Goal: Task Accomplishment & Management: Use online tool/utility

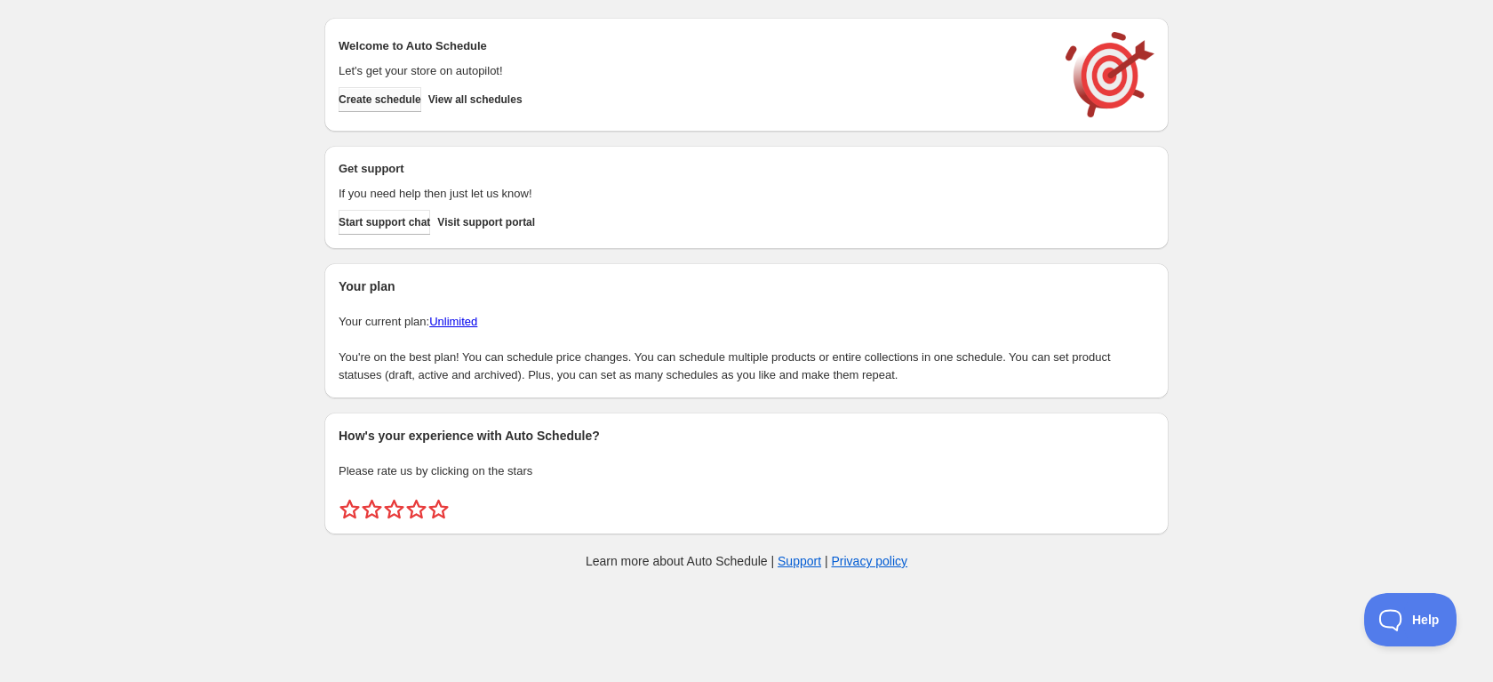
click at [363, 104] on span "Create schedule" at bounding box center [380, 99] width 83 height 14
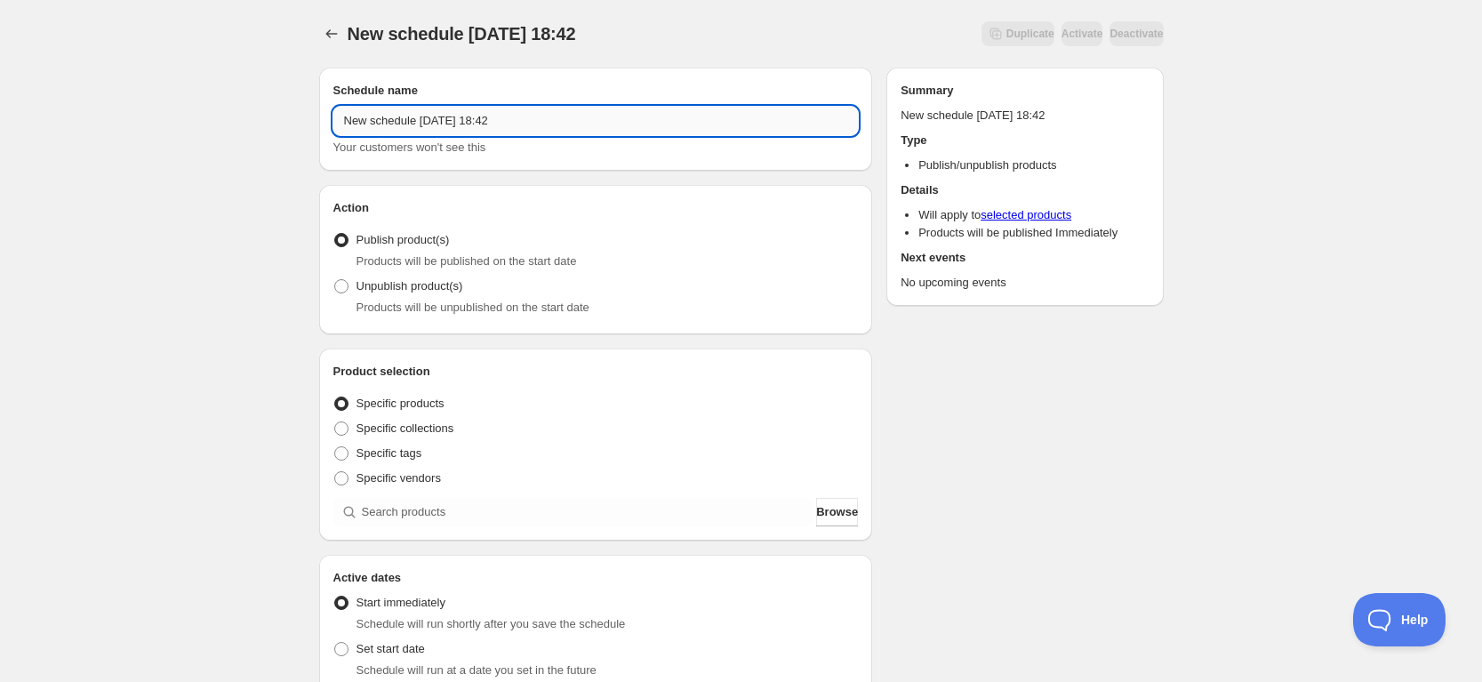
click at [416, 122] on input "New schedule Aug 14 2025 18:42" at bounding box center [595, 121] width 525 height 28
paste input "振鼓＋振鼓ステーション オールインワンセット"
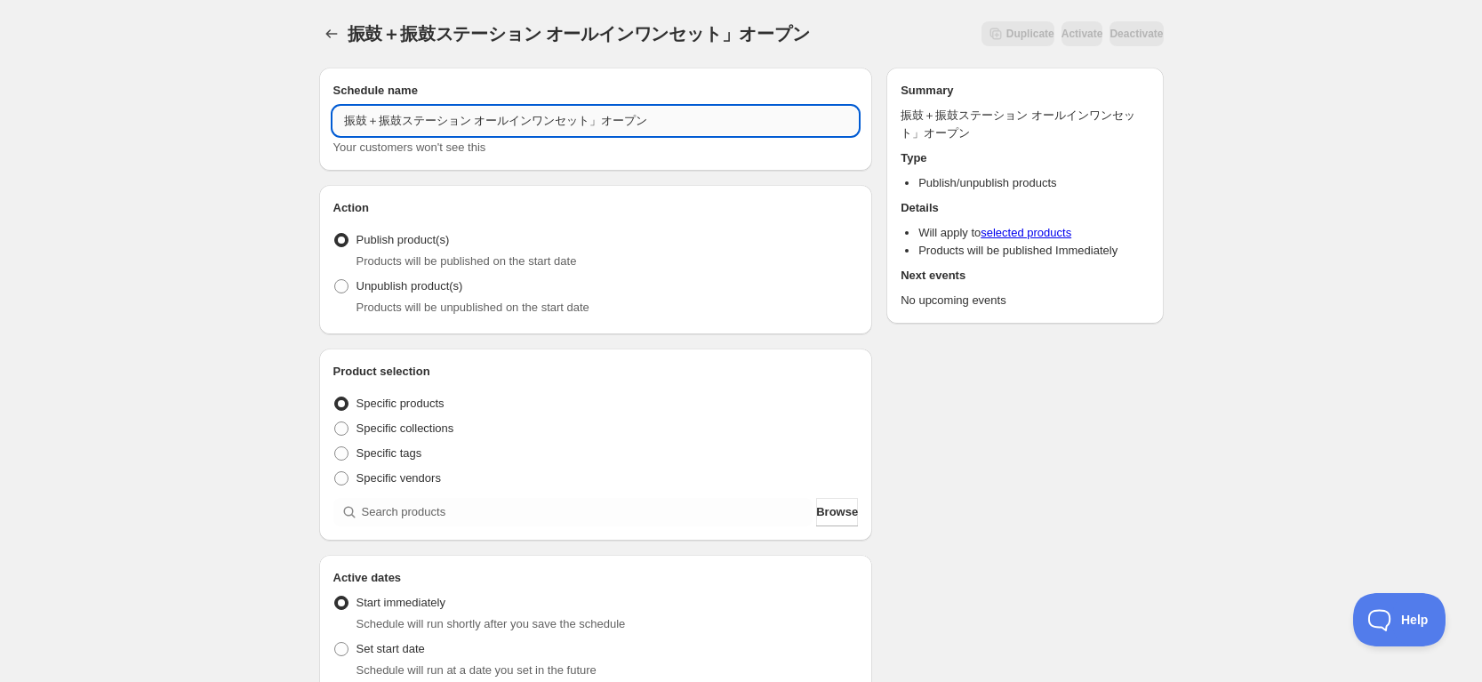
paste input "「"
type input "「振鼓＋振鼓ステーション オールインワンセット」オープン"
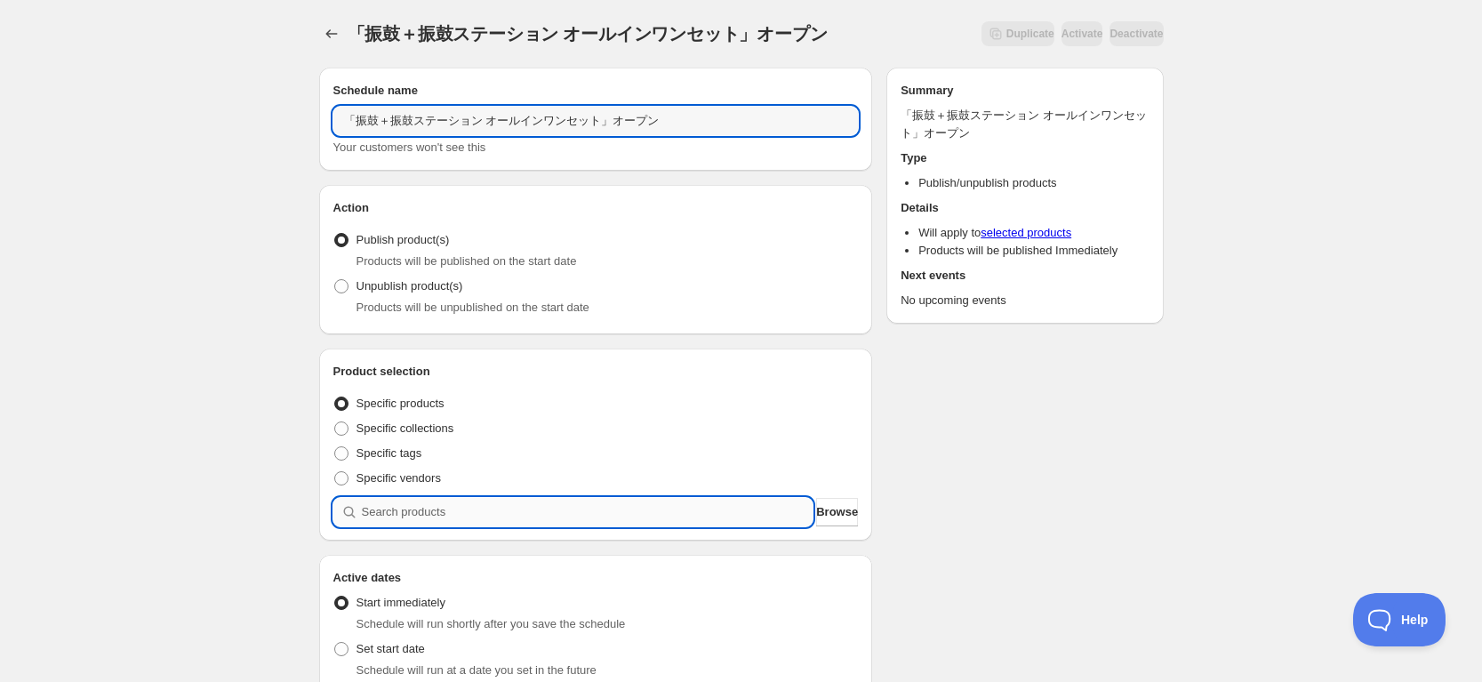
click at [364, 515] on input "search" at bounding box center [588, 512] width 452 height 28
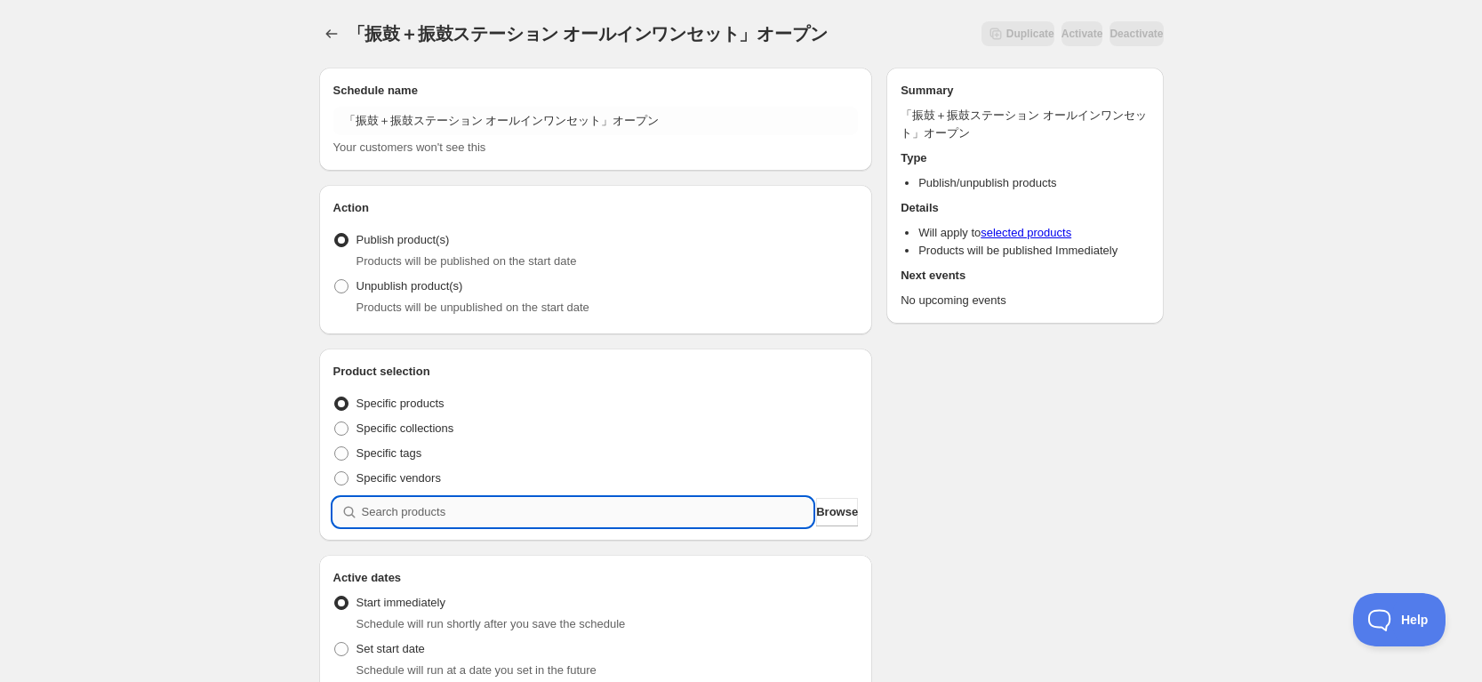
type input "お"
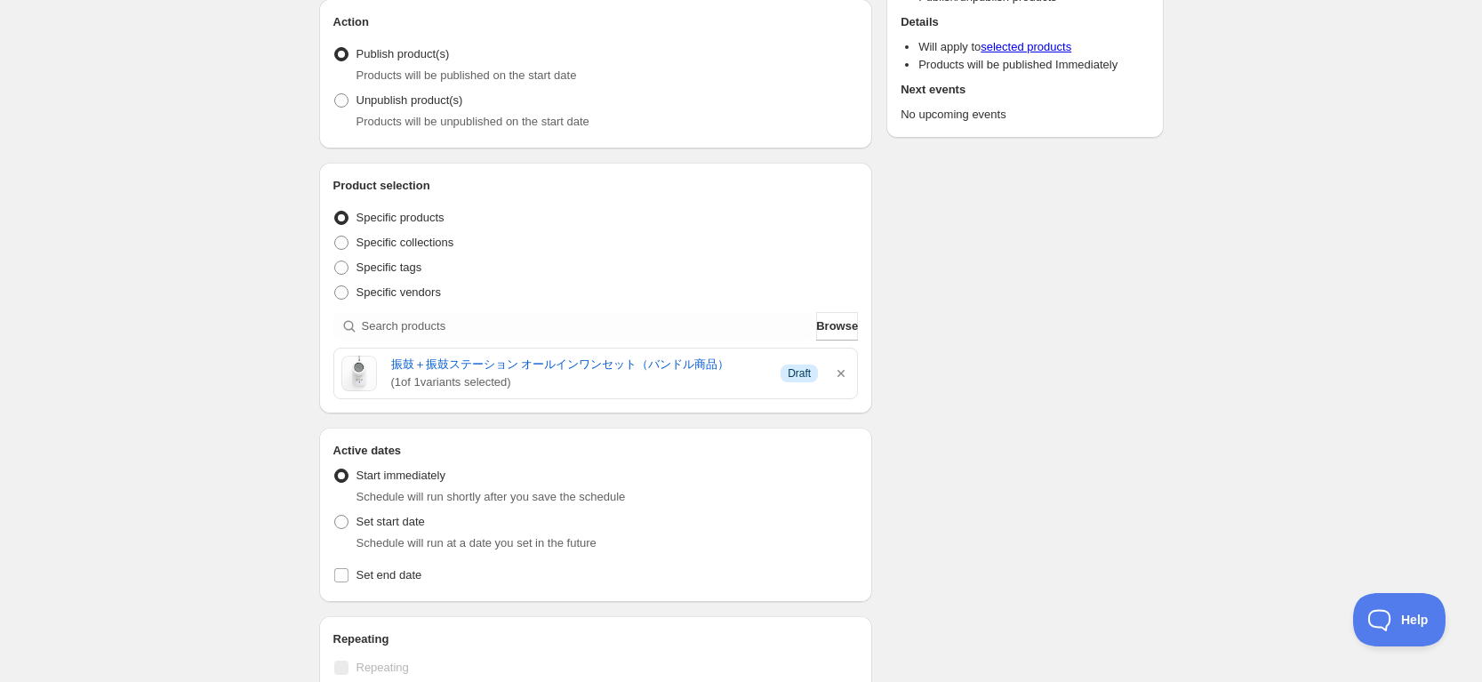
scroll to position [222, 0]
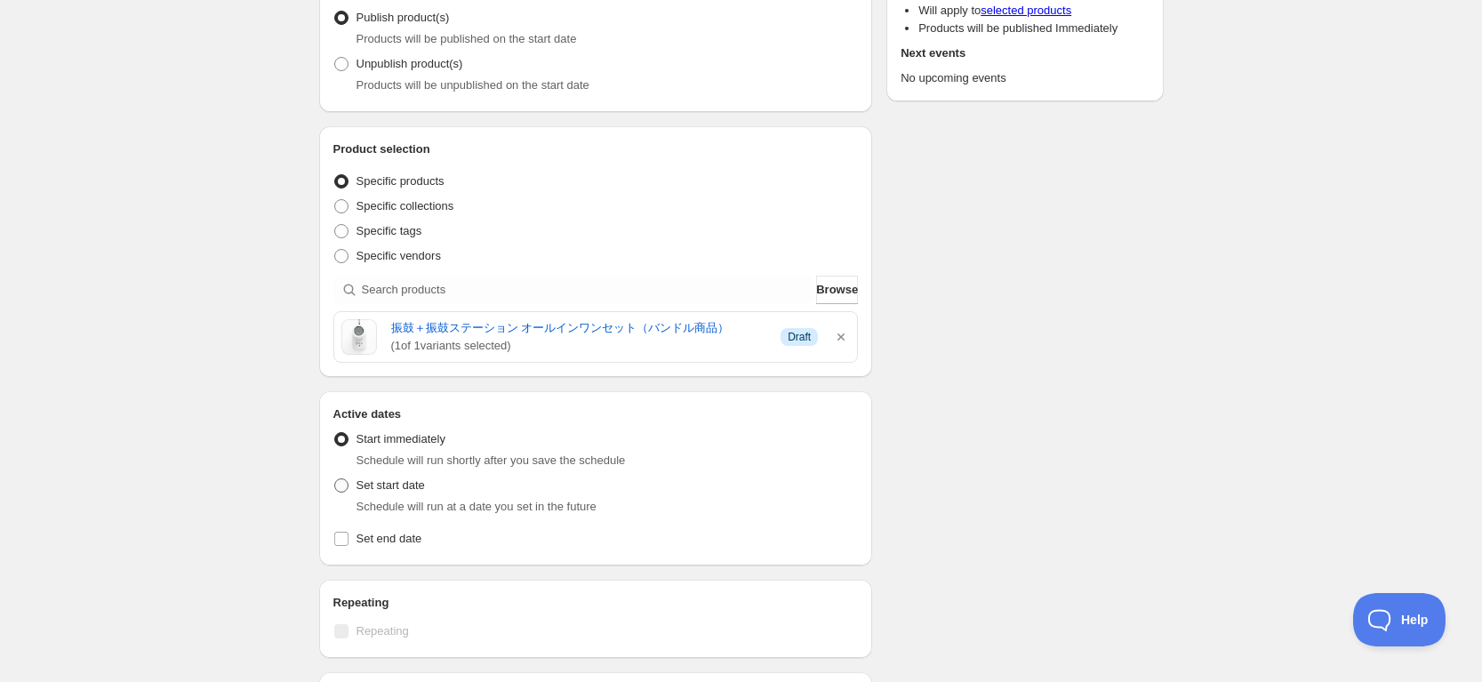
click at [408, 493] on span "Set start date" at bounding box center [390, 485] width 68 height 18
click at [335, 479] on input "Set start date" at bounding box center [334, 478] width 1 height 1
radio input "true"
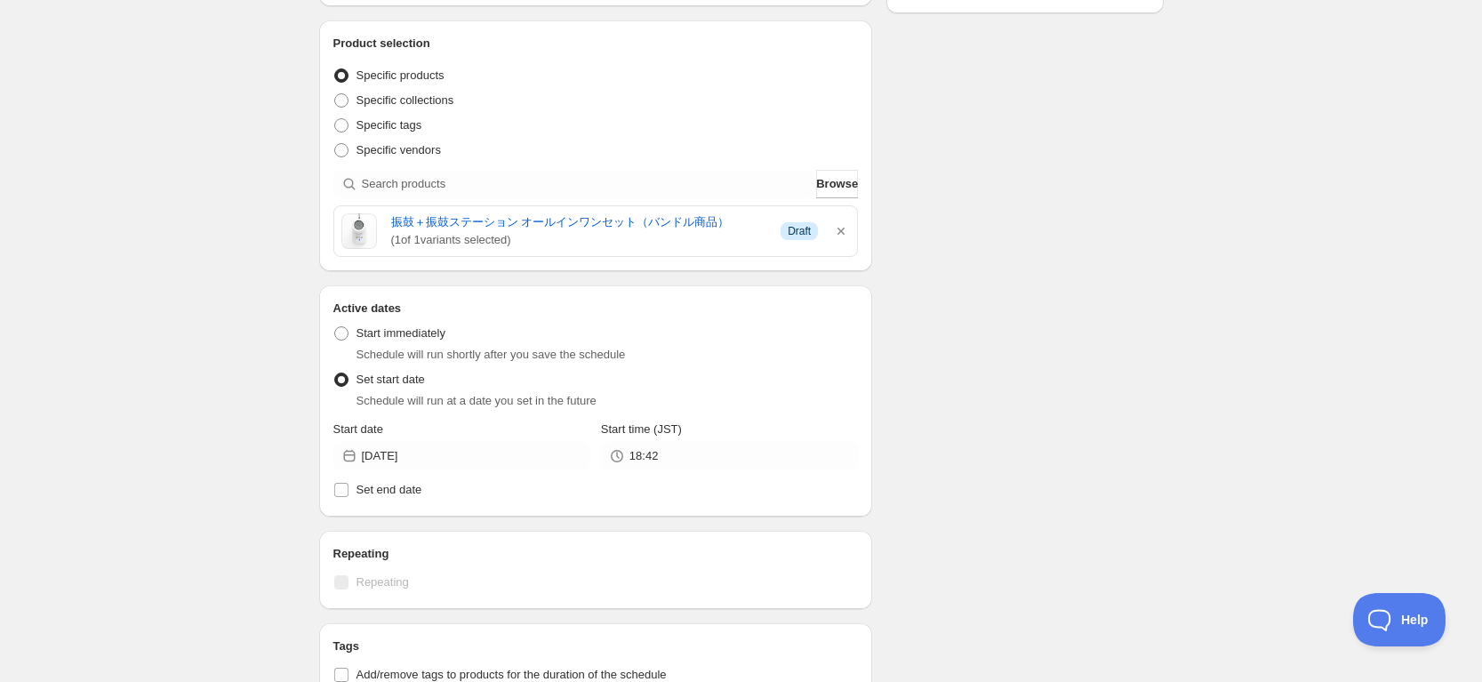
scroll to position [333, 0]
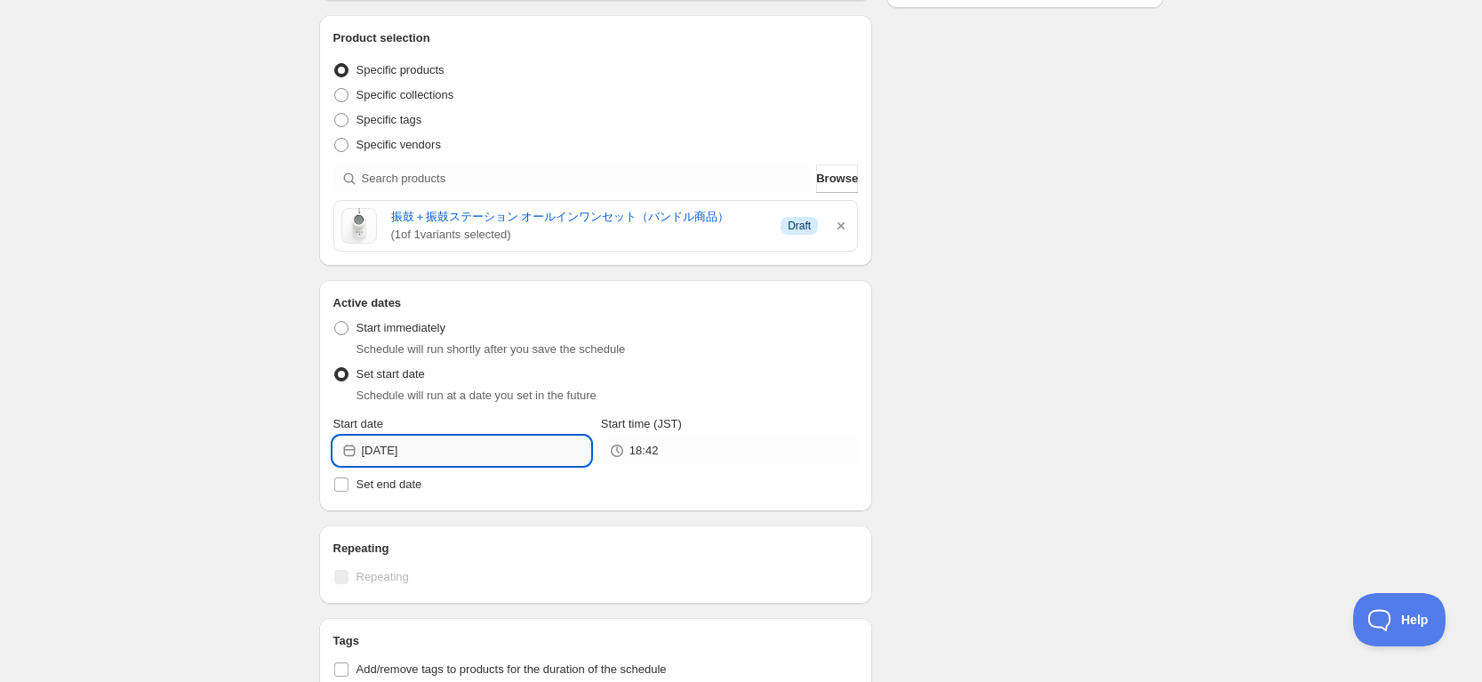
click at [443, 446] on input "2025-08-14" at bounding box center [476, 450] width 228 height 28
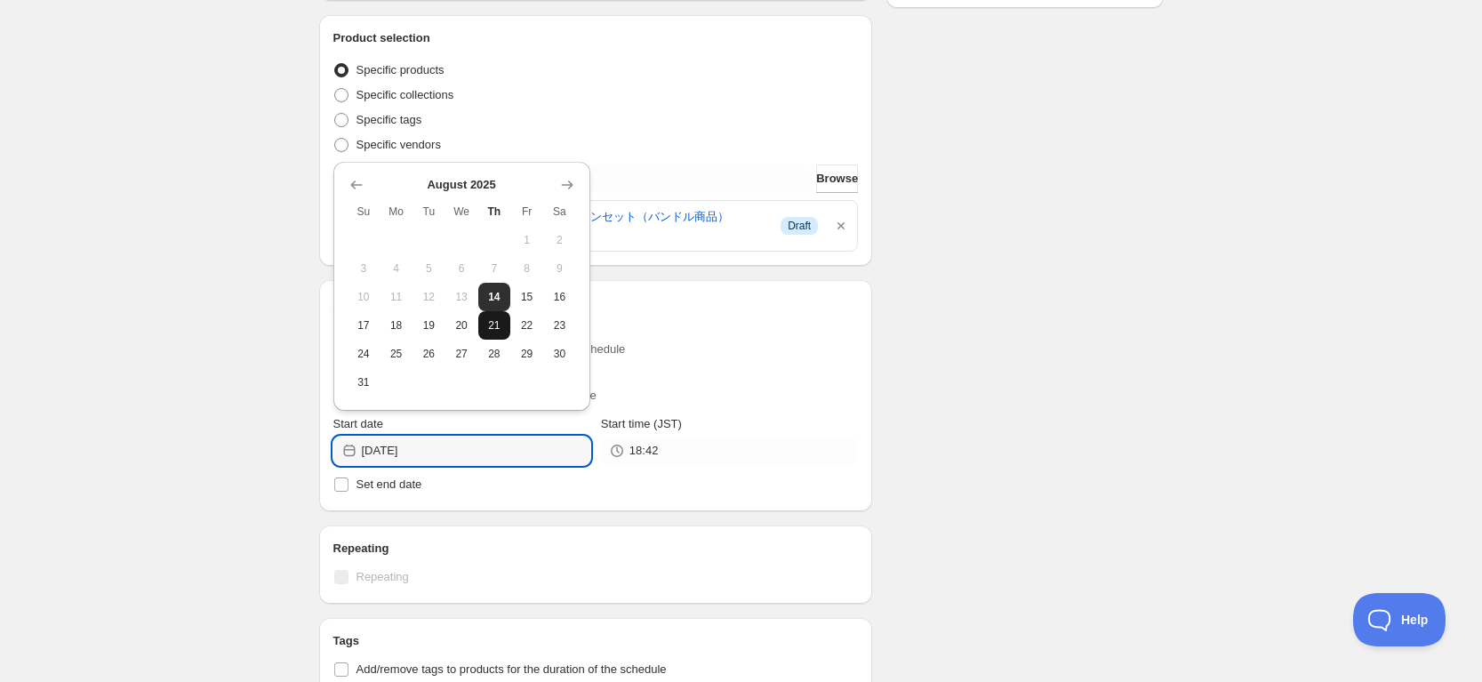
click at [495, 330] on span "21" at bounding box center [494, 325] width 19 height 14
type input "2025-08-21"
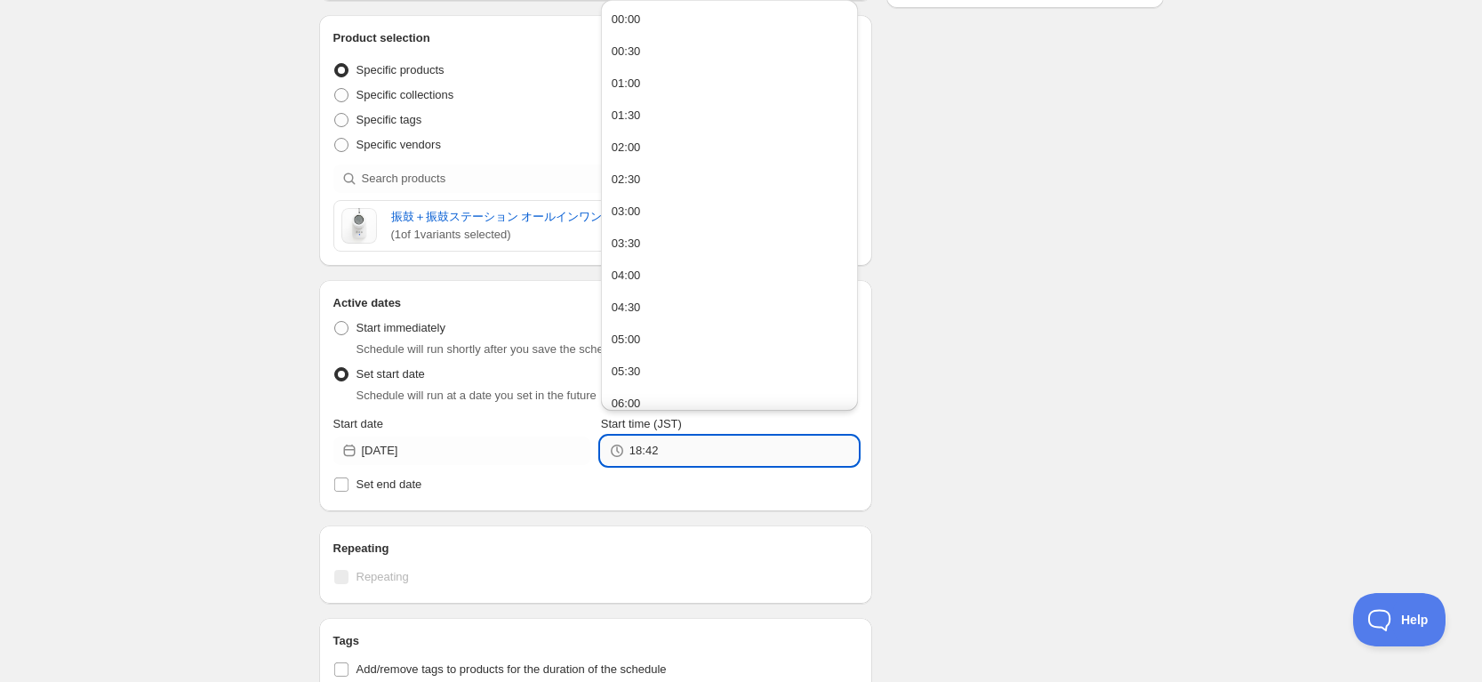
click at [676, 460] on input "18:42" at bounding box center [743, 450] width 228 height 28
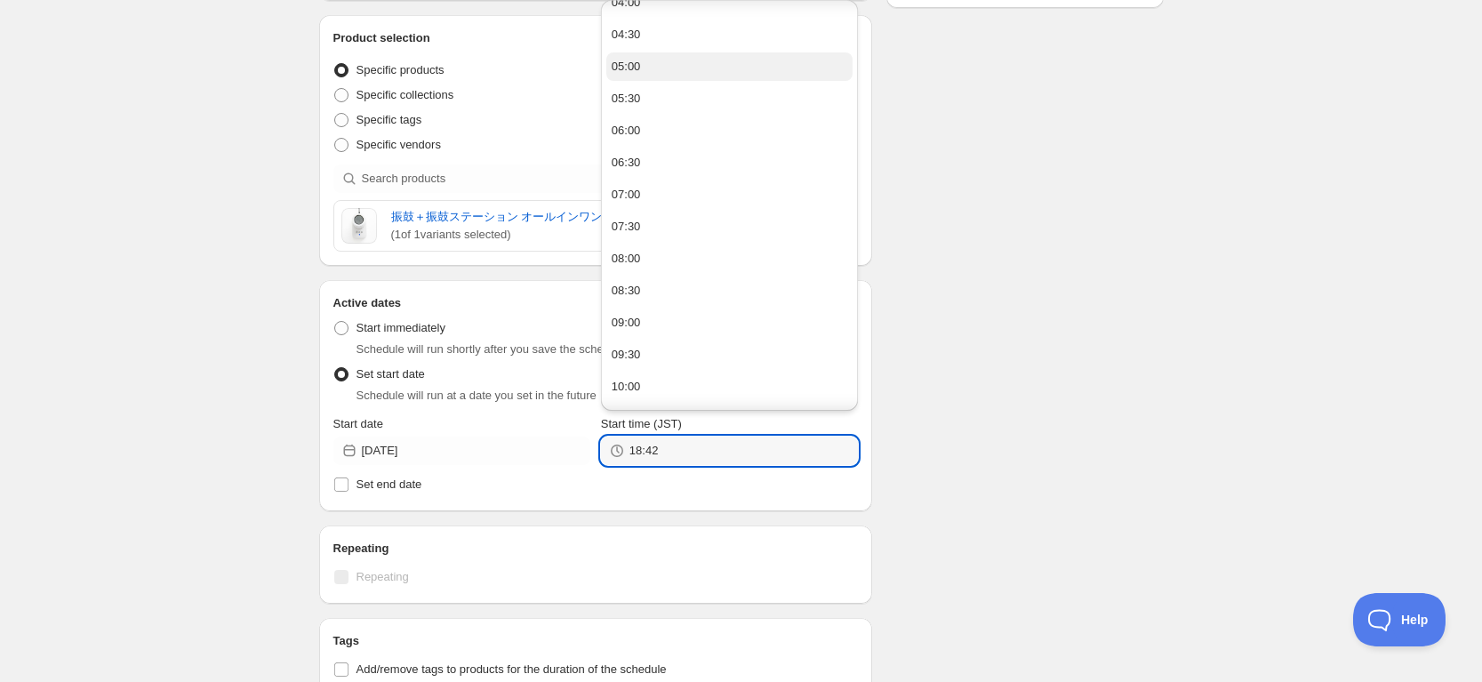
scroll to position [556, 0]
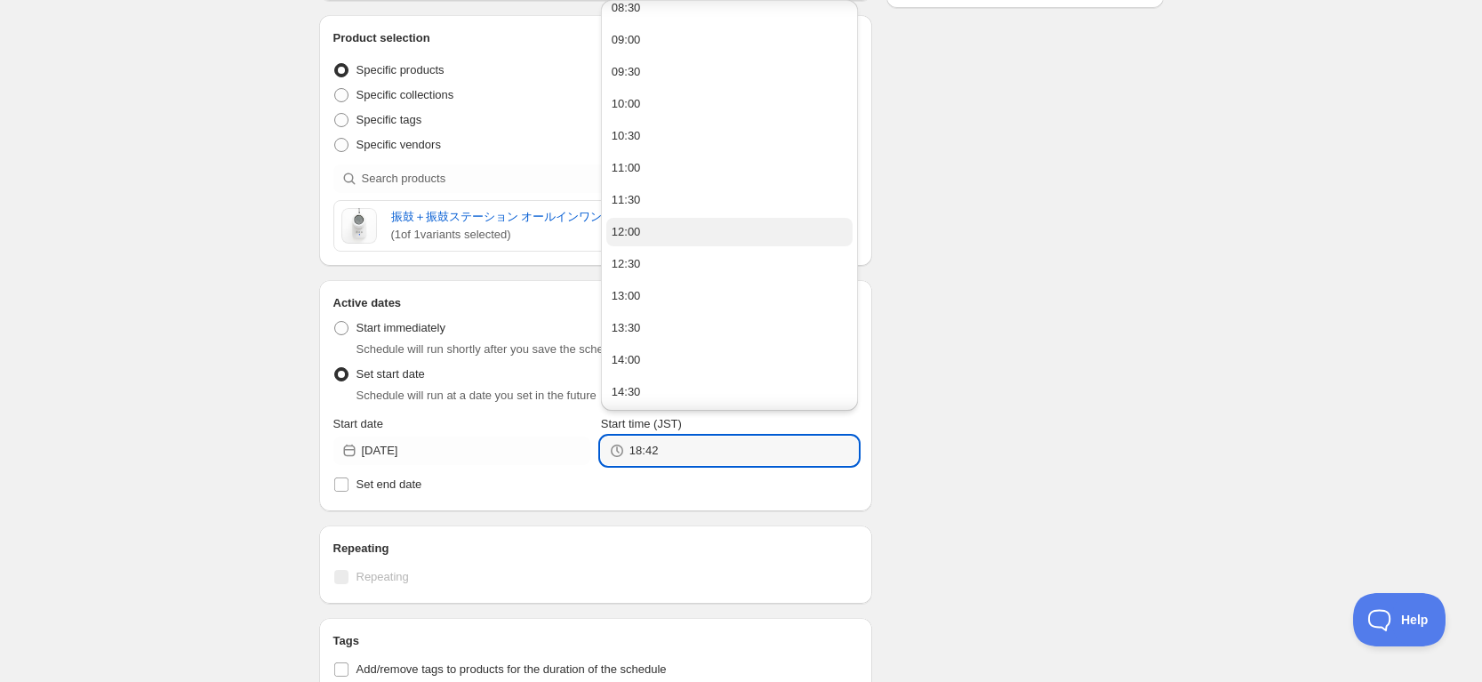
click at [670, 232] on button "12:00" at bounding box center [729, 232] width 246 height 28
type input "12:00"
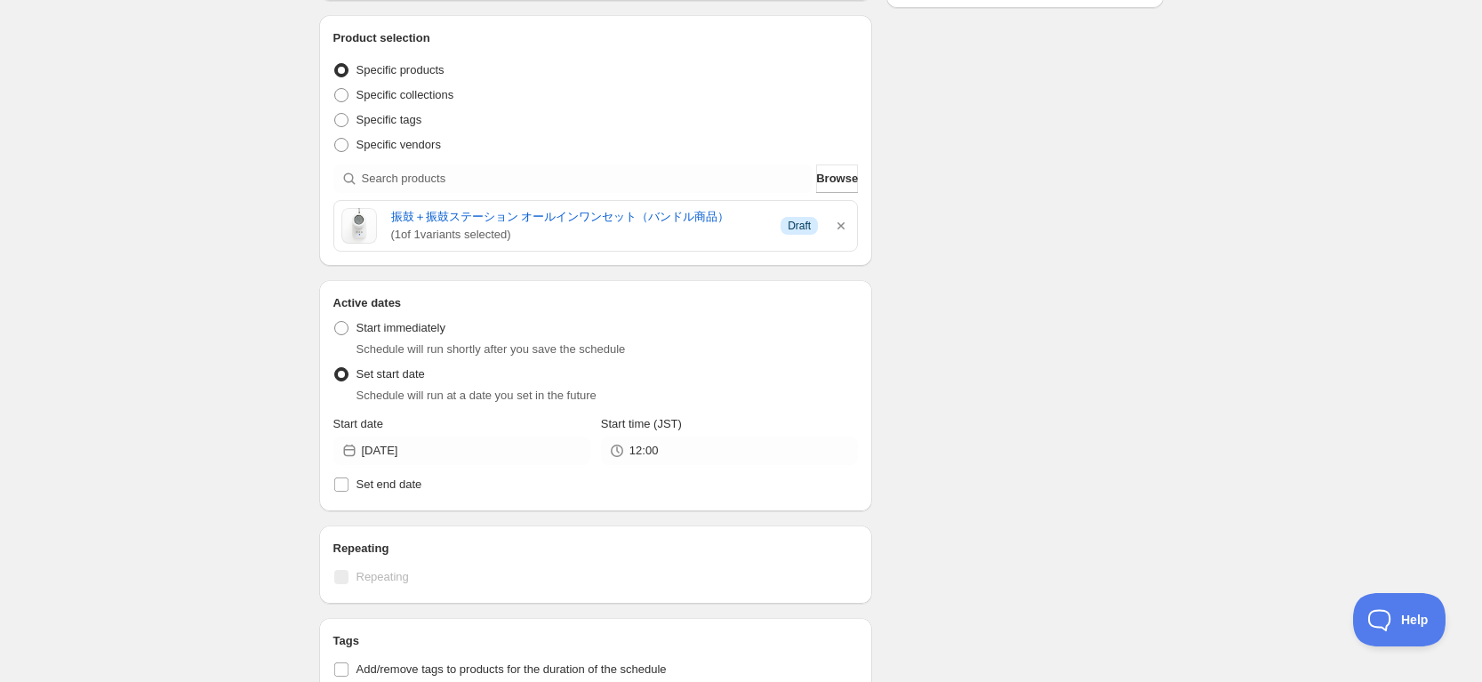
click at [1036, 363] on div "Schedule name 「振鼓＋振鼓ステーション オールインワンセット」オープン Your customers won't see this Action…" at bounding box center [734, 410] width 859 height 1381
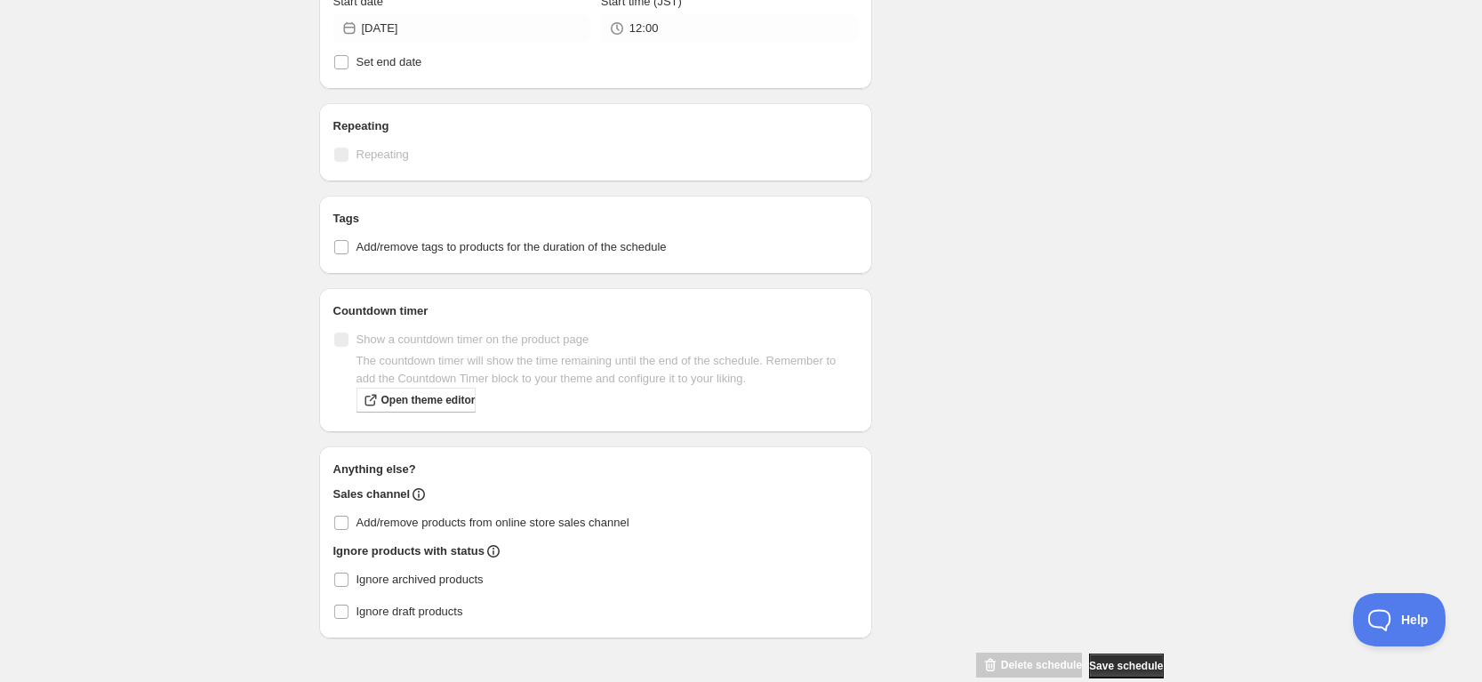
scroll to position [778, 0]
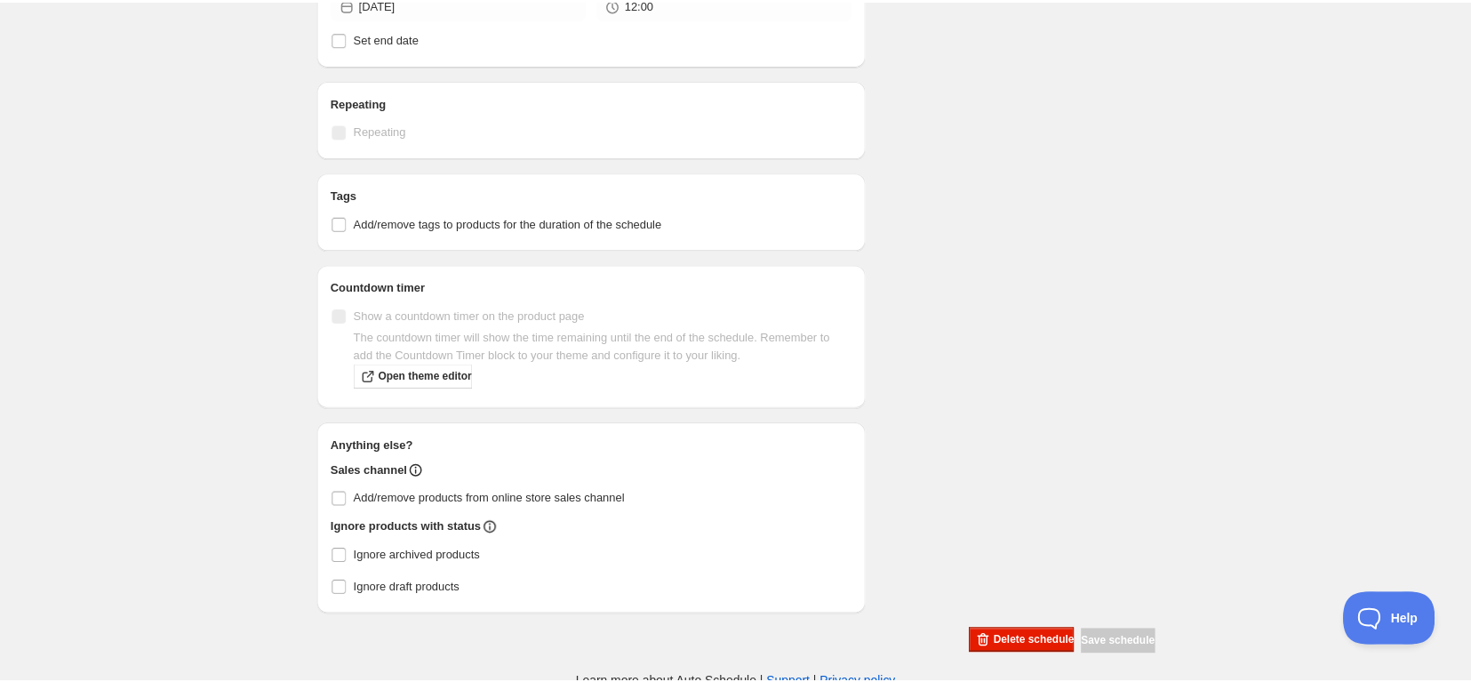
scroll to position [684, 0]
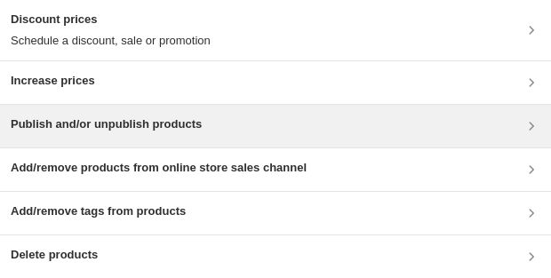
click at [75, 119] on h3 "Publish and/or unpublish products" at bounding box center [106, 125] width 191 height 18
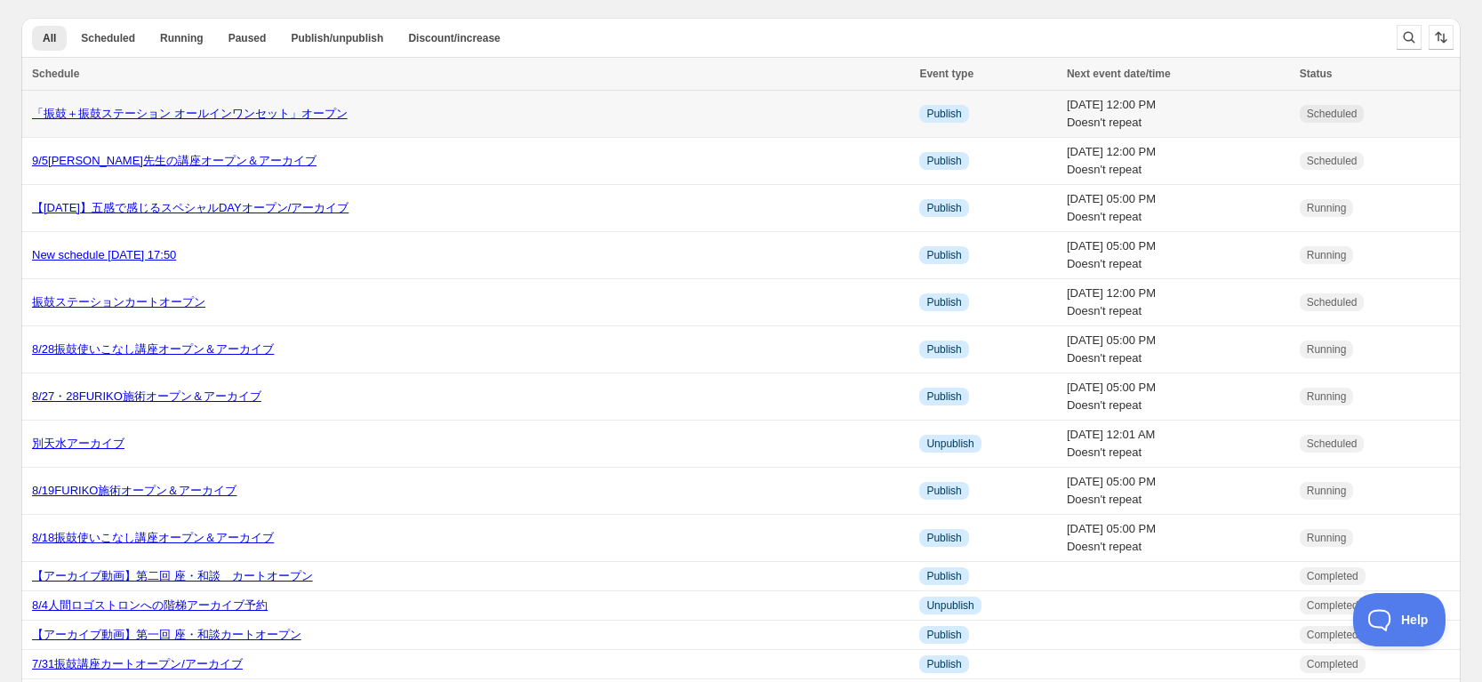
click at [252, 105] on div "「振鼓＋振鼓ステーション オールインワンセット」オープン" at bounding box center [470, 114] width 876 height 18
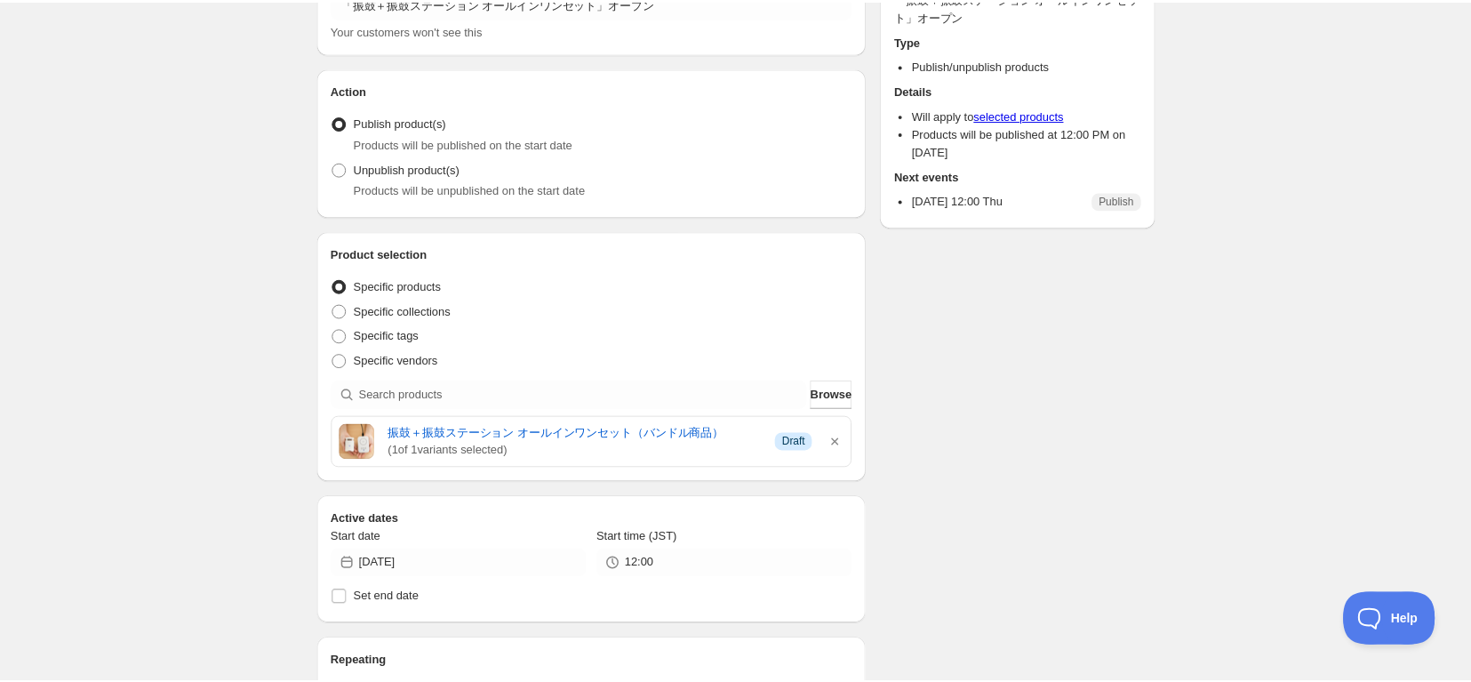
scroll to position [111, 0]
